Goal: Task Accomplishment & Management: Use online tool/utility

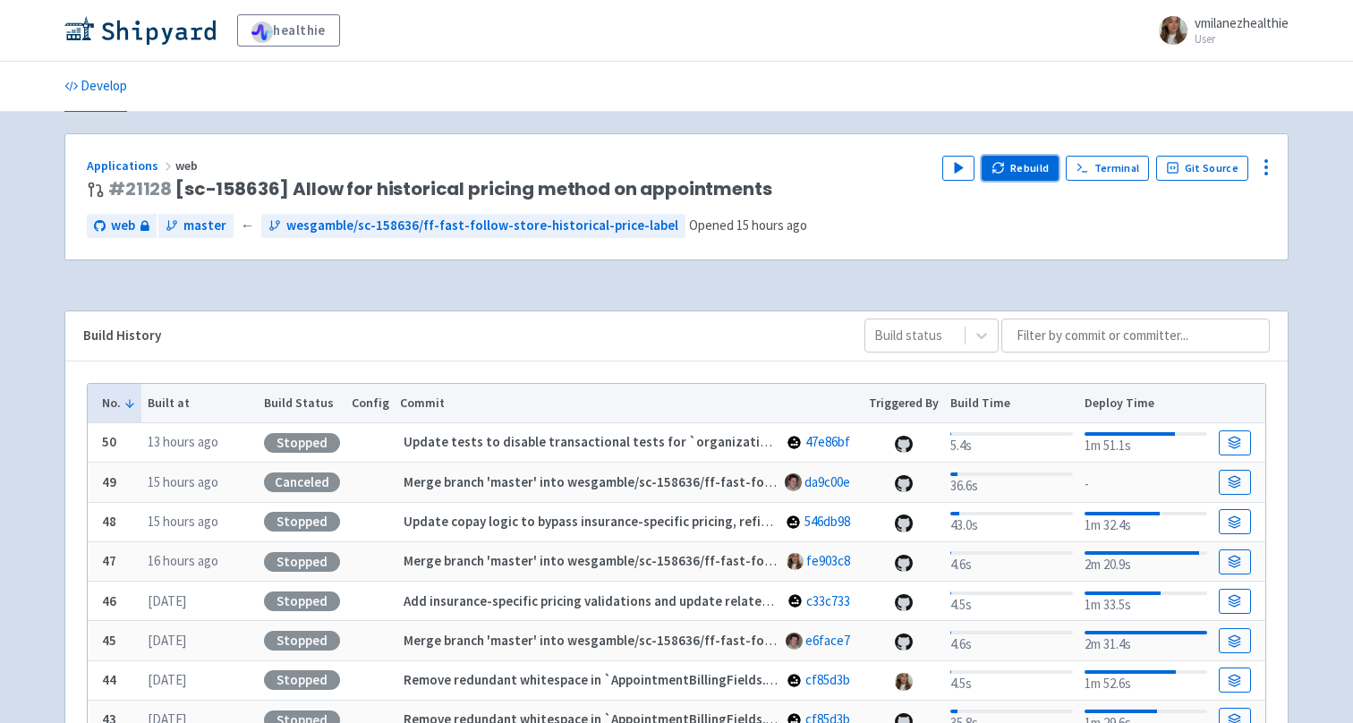
click at [1040, 178] on button "Rebuild" at bounding box center [1019, 168] width 77 height 25
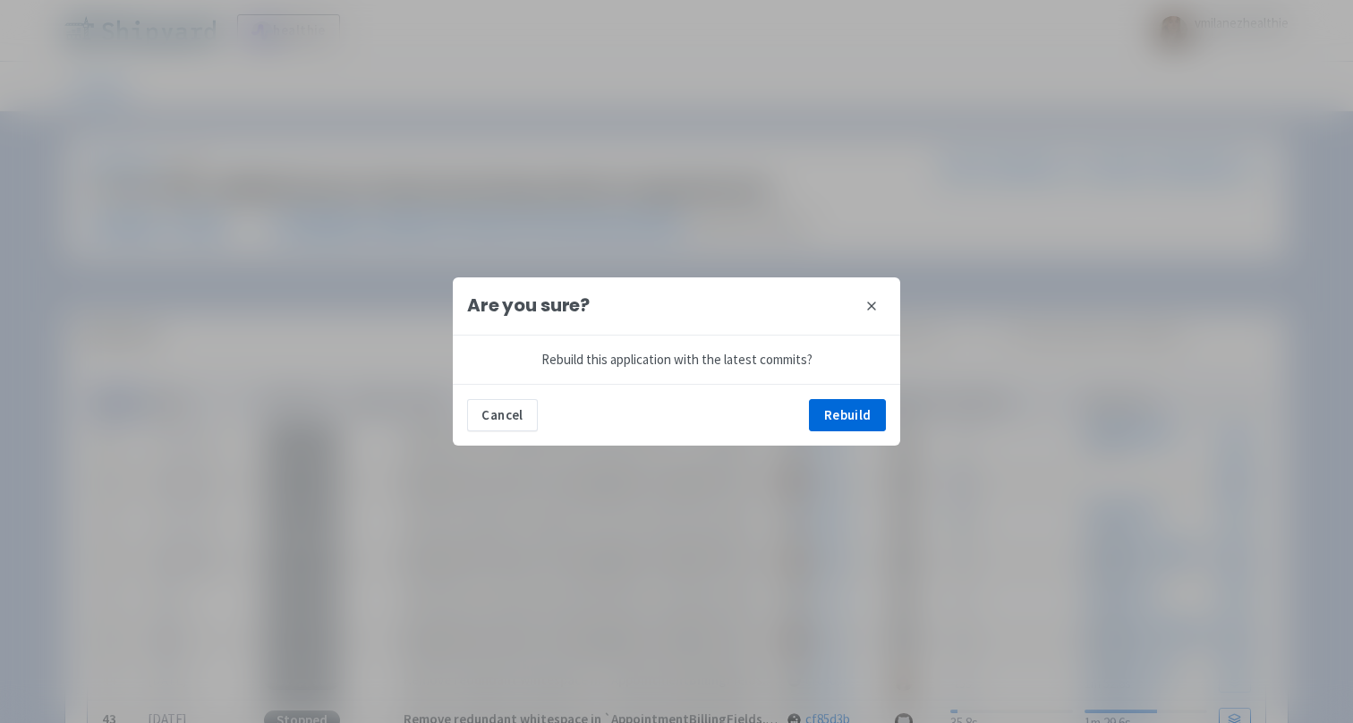
click at [818, 436] on div "Cancel Rebuild" at bounding box center [676, 415] width 447 height 62
click at [821, 412] on button "Rebuild" at bounding box center [847, 415] width 77 height 32
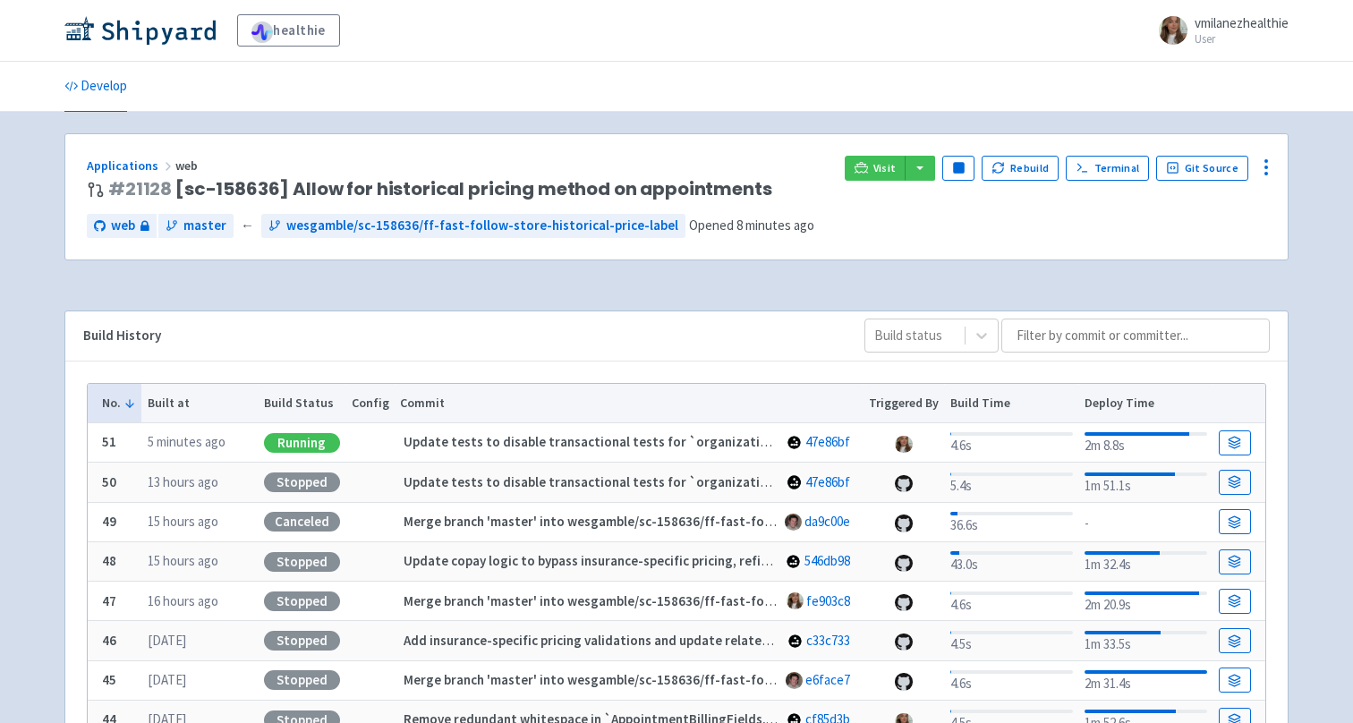
click at [914, 184] on div "Visit Pause Rebuild Terminal Git Source" at bounding box center [1055, 178] width 421 height 45
click at [929, 164] on button "button" at bounding box center [919, 168] width 30 height 25
click at [943, 230] on link "web (web)" at bounding box center [955, 231] width 102 height 28
